Goal: Check status: Check status

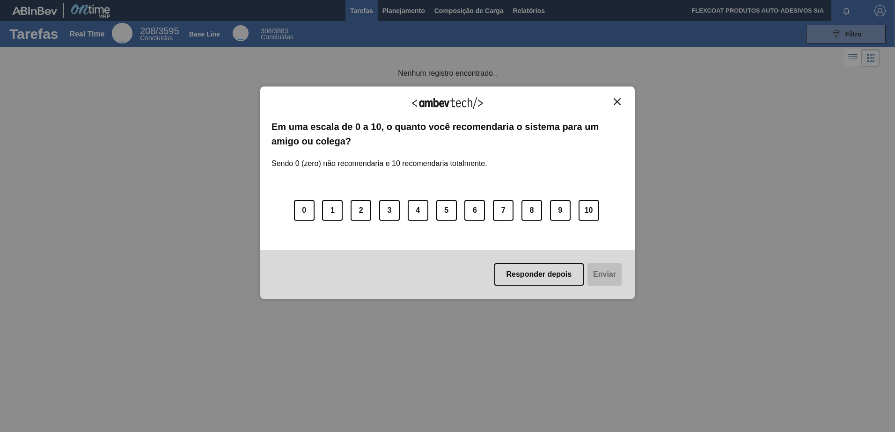
click at [541, 277] on button "Responder depois" at bounding box center [539, 274] width 90 height 22
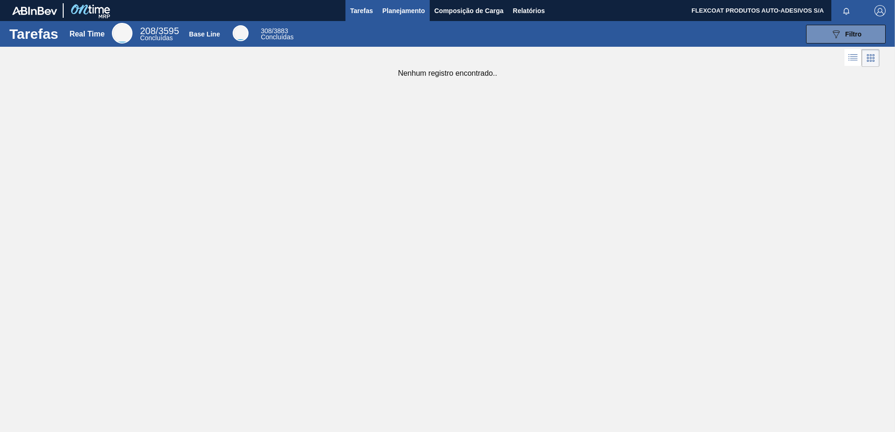
click at [391, 7] on span "Planejamento" at bounding box center [403, 10] width 43 height 11
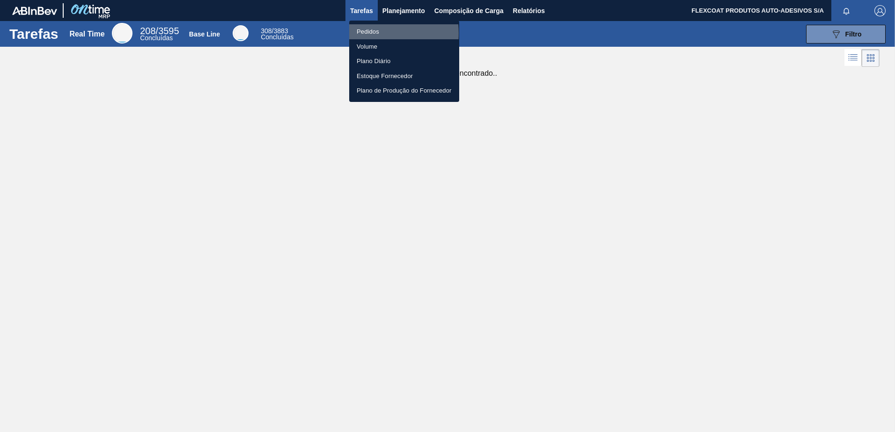
click at [368, 33] on li "Pedidos" at bounding box center [404, 31] width 110 height 15
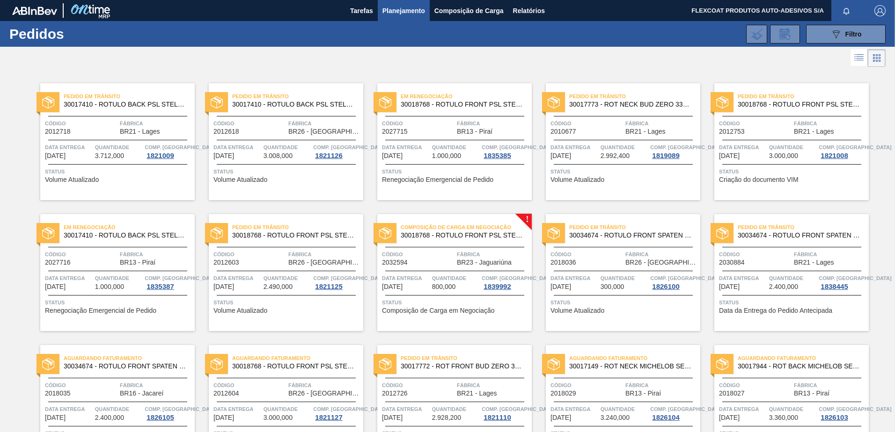
click at [861, 55] on icon at bounding box center [858, 57] width 11 height 11
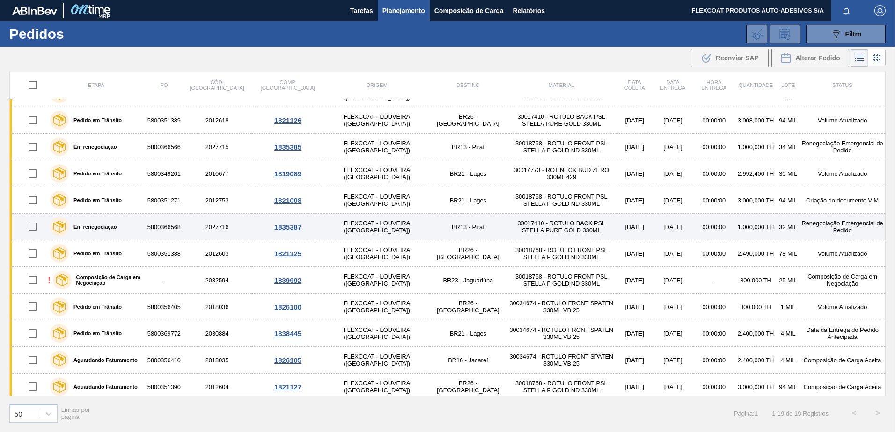
scroll to position [47, 0]
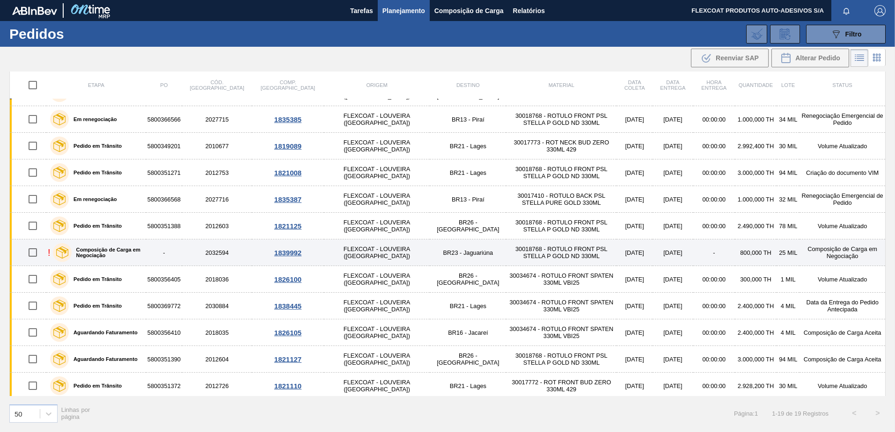
click at [101, 251] on label "Composição de Carga em Negociação" at bounding box center [107, 252] width 71 height 11
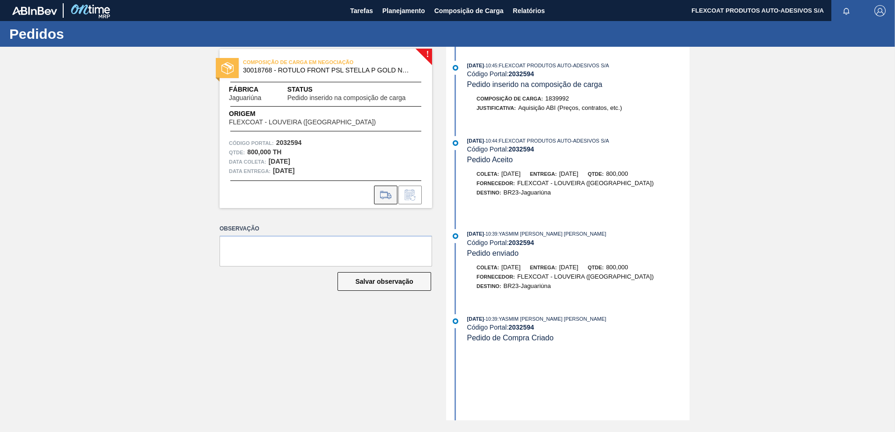
click at [383, 195] on icon at bounding box center [385, 195] width 15 height 11
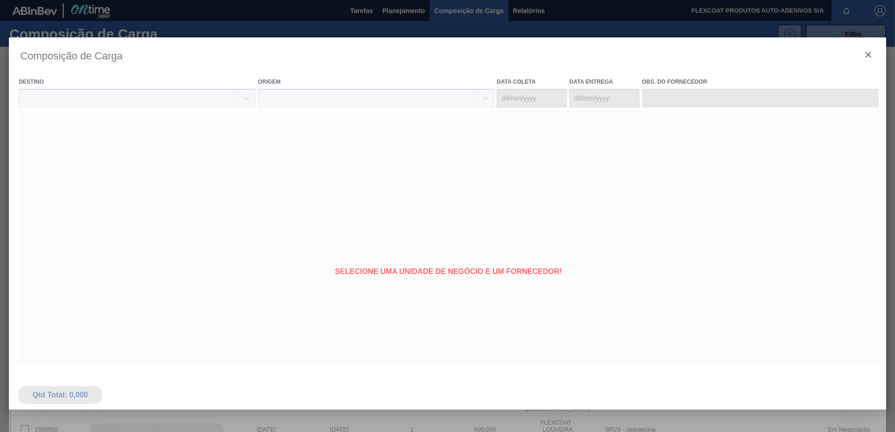
type coleta "[DATE]"
type entrega "[DATE]"
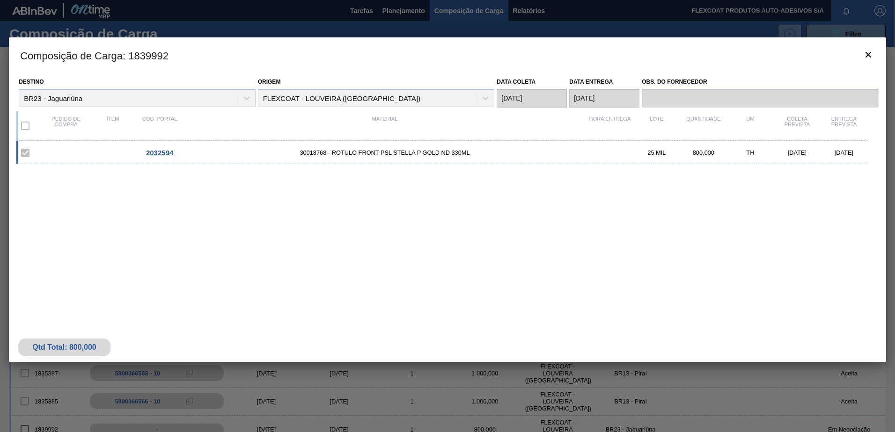
click at [396, 9] on div at bounding box center [447, 216] width 895 height 432
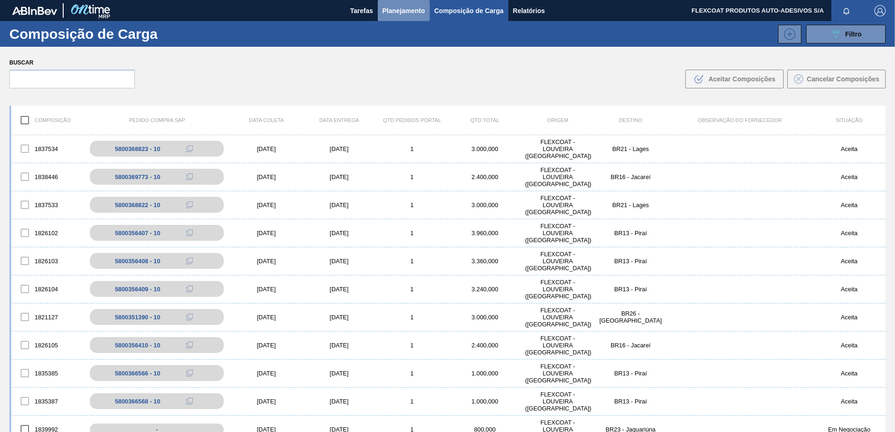
click at [396, 13] on span "Planejamento" at bounding box center [403, 10] width 43 height 11
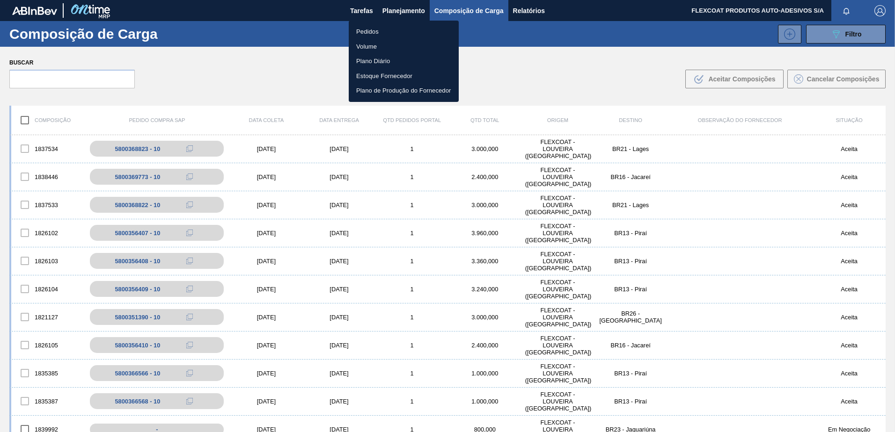
click at [377, 33] on li "Pedidos" at bounding box center [404, 31] width 110 height 15
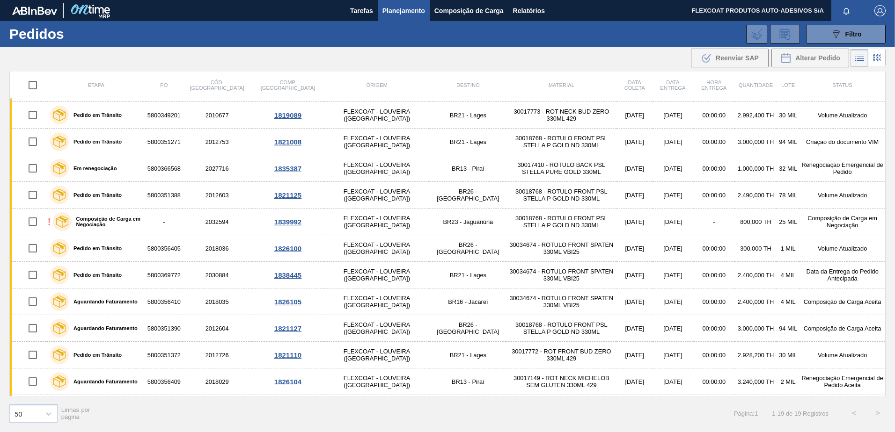
scroll to position [94, 0]
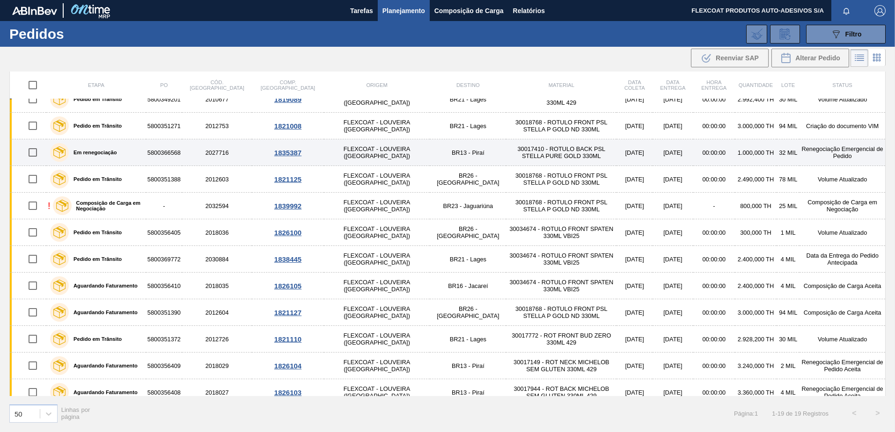
click at [82, 150] on label "Em renegociação" at bounding box center [93, 153] width 48 height 6
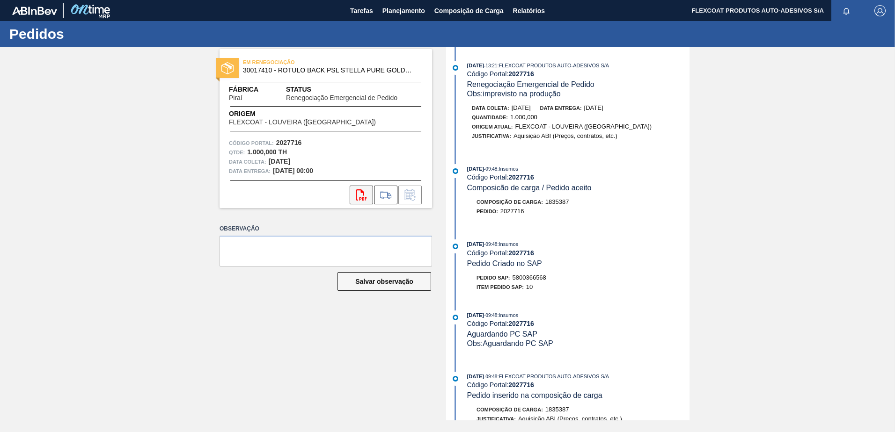
click at [361, 194] on icon "svg{fill:#ff0000}" at bounding box center [361, 195] width 11 height 11
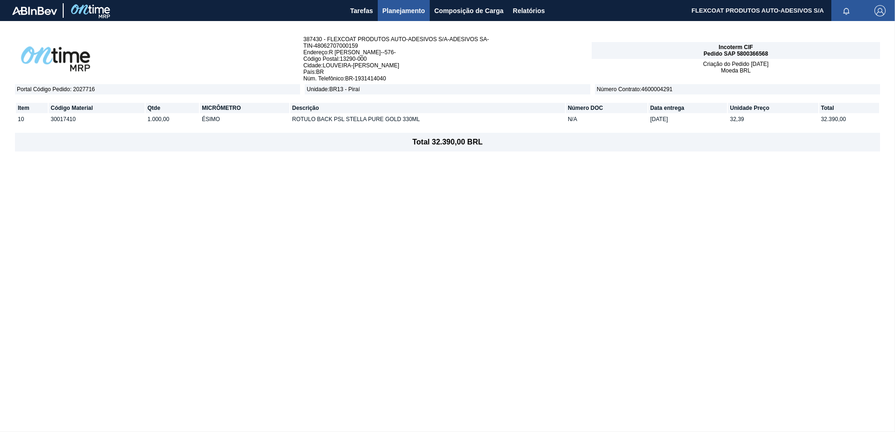
click at [387, 12] on span "Planejamento" at bounding box center [403, 10] width 43 height 11
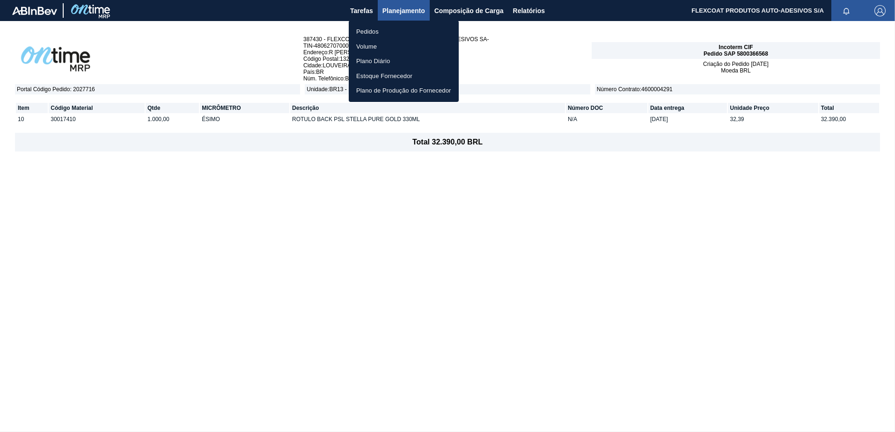
click at [366, 33] on font "Pedidos" at bounding box center [367, 31] width 22 height 9
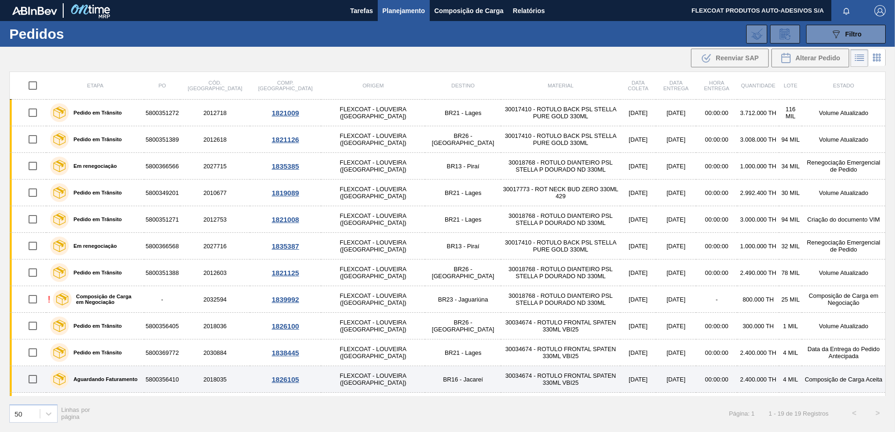
click at [99, 376] on div "Aguardando Faturamento" at bounding box center [94, 379] width 92 height 23
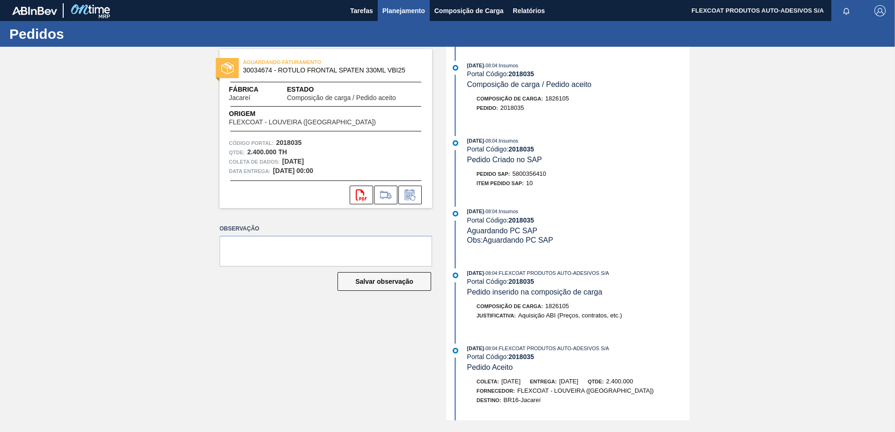
click at [391, 14] on span "Planejamento" at bounding box center [403, 10] width 43 height 11
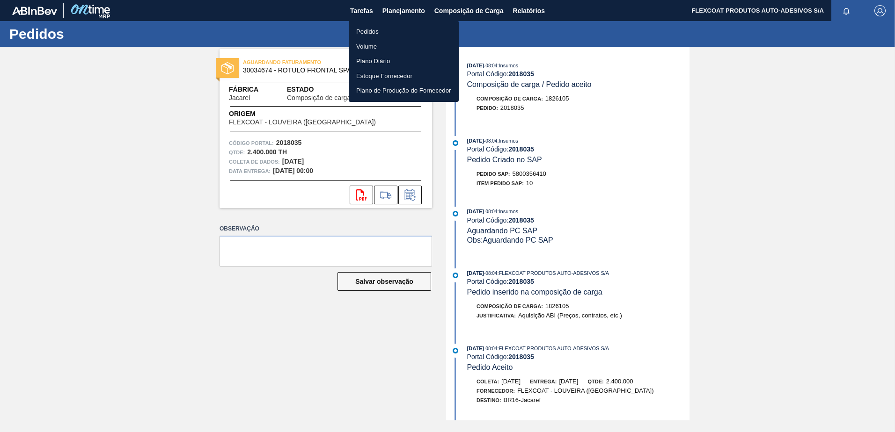
click at [373, 30] on font "Pedidos" at bounding box center [367, 31] width 22 height 9
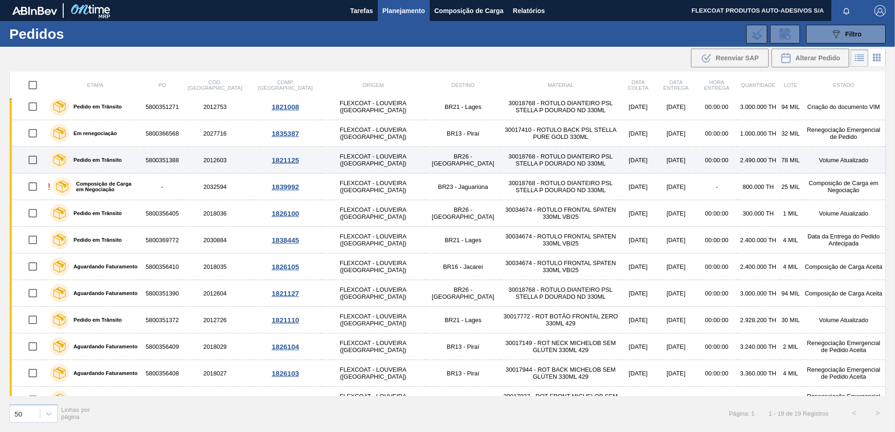
scroll to position [117, 0]
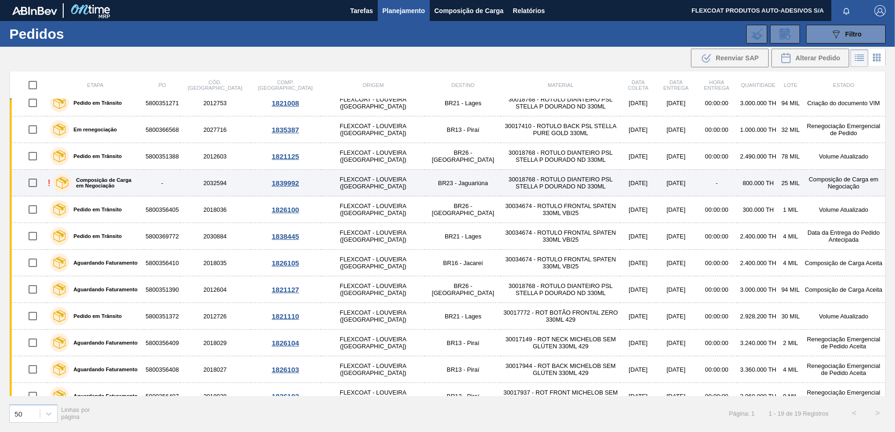
click at [93, 181] on label "Composição de Carga em Negociação" at bounding box center [106, 182] width 69 height 11
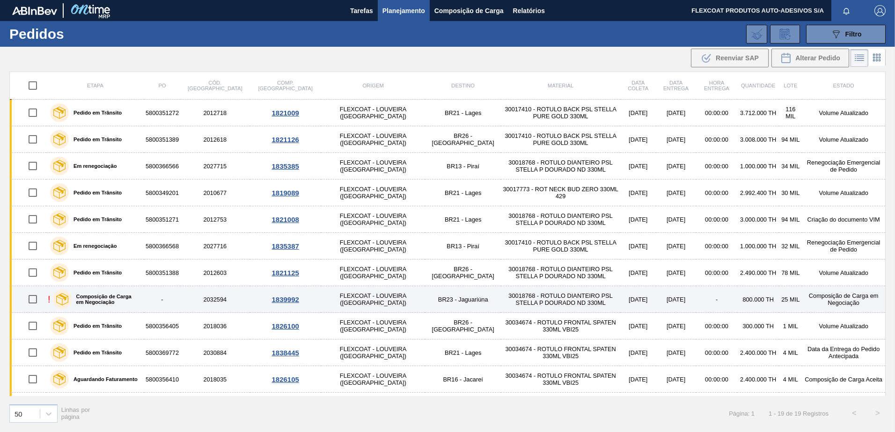
click at [93, 297] on label "Composição de Carga em Negociação" at bounding box center [106, 299] width 69 height 11
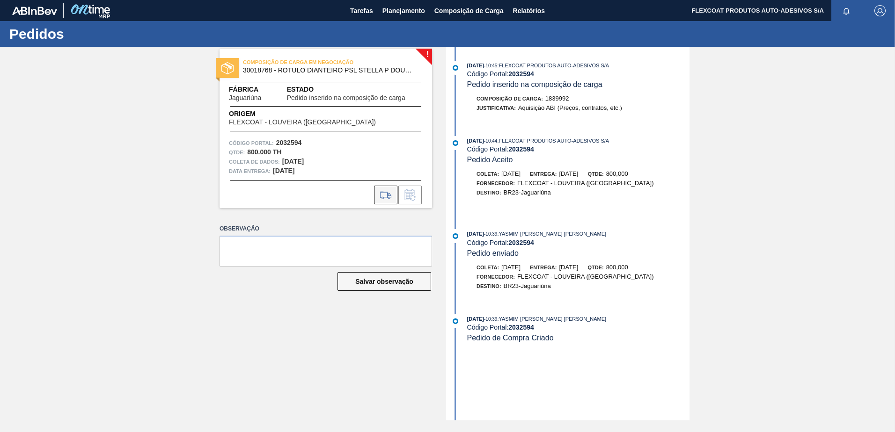
click at [387, 195] on icon at bounding box center [385, 195] width 15 height 11
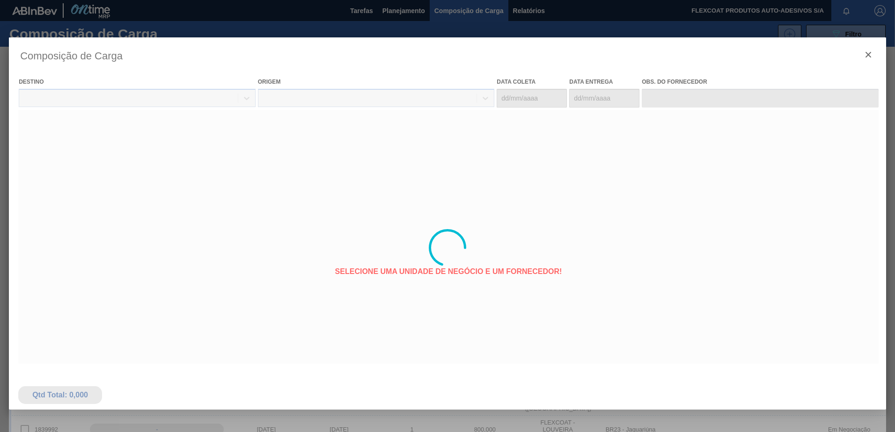
type coleta "[DATE]"
type entrega "[DATE]"
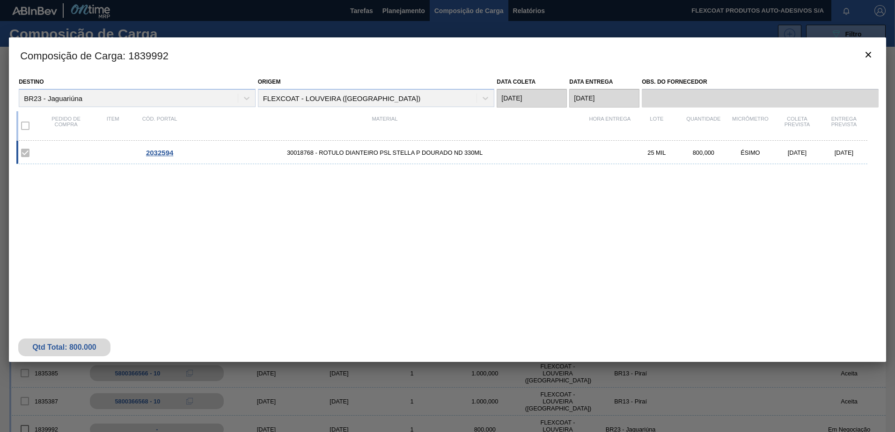
click at [157, 150] on span "2032594" at bounding box center [159, 153] width 27 height 8
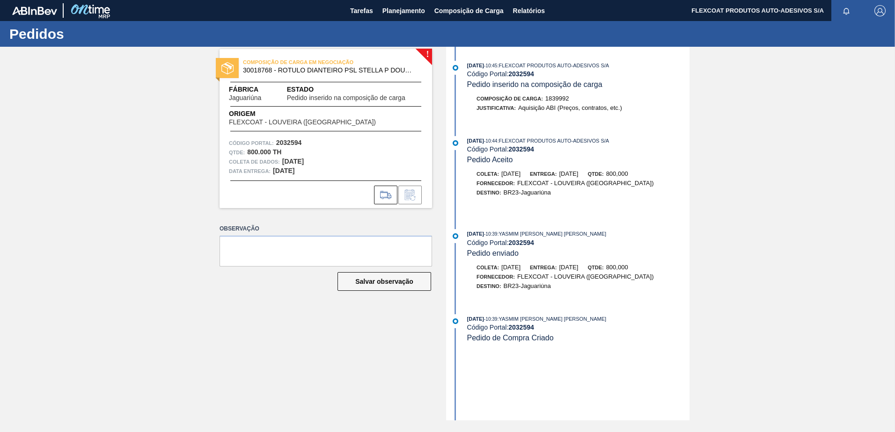
click at [312, 165] on div "Coleta de dados: 18/09/2025" at bounding box center [326, 161] width 194 height 9
click at [428, 52] on div "COMPOSIÇÃO DE CARGA EM NEGOCIAÇÃO 30018768 - ROTULO DIANTEIRO PSL STELLA P DOUR…" at bounding box center [325, 128] width 212 height 159
click at [427, 53] on div "COMPOSIÇÃO DE CARGA EM NEGOCIAÇÃO 30018768 - ROTULO DIANTEIRO PSL STELLA P DOUR…" at bounding box center [325, 128] width 212 height 159
click at [428, 57] on div "COMPOSIÇÃO DE CARGA EM NEGOCIAÇÃO 30018768 - ROTULO DIANTEIRO PSL STELLA P DOUR…" at bounding box center [325, 66] width 212 height 21
